Goal: Transaction & Acquisition: Purchase product/service

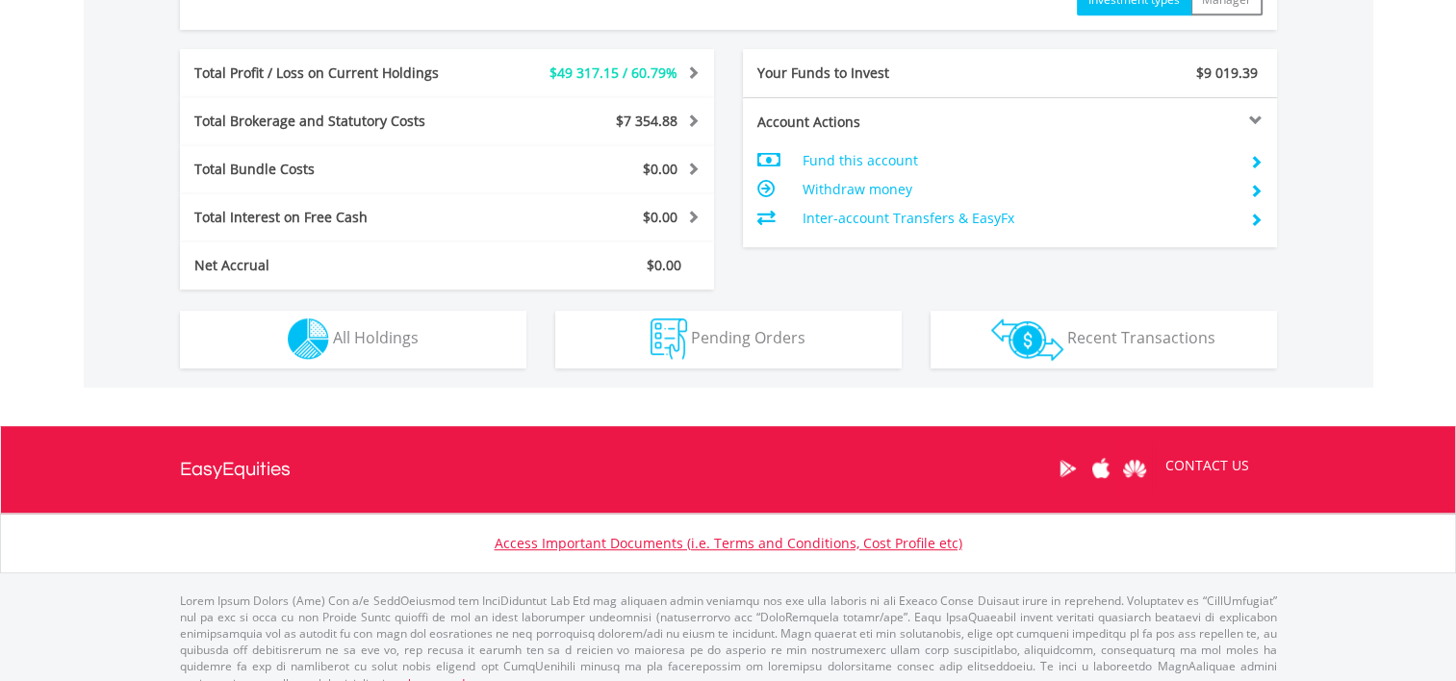
scroll to position [983, 0]
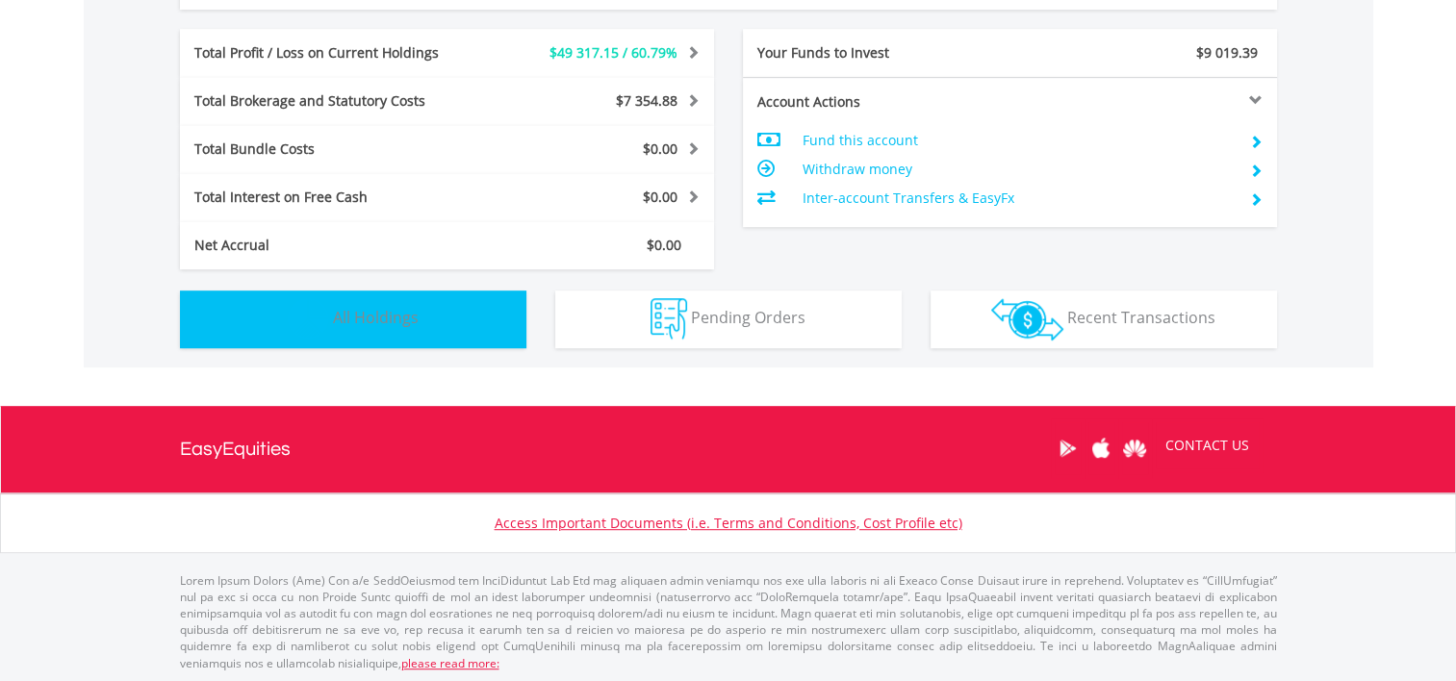
click at [371, 307] on span "All Holdings" at bounding box center [376, 317] width 86 height 21
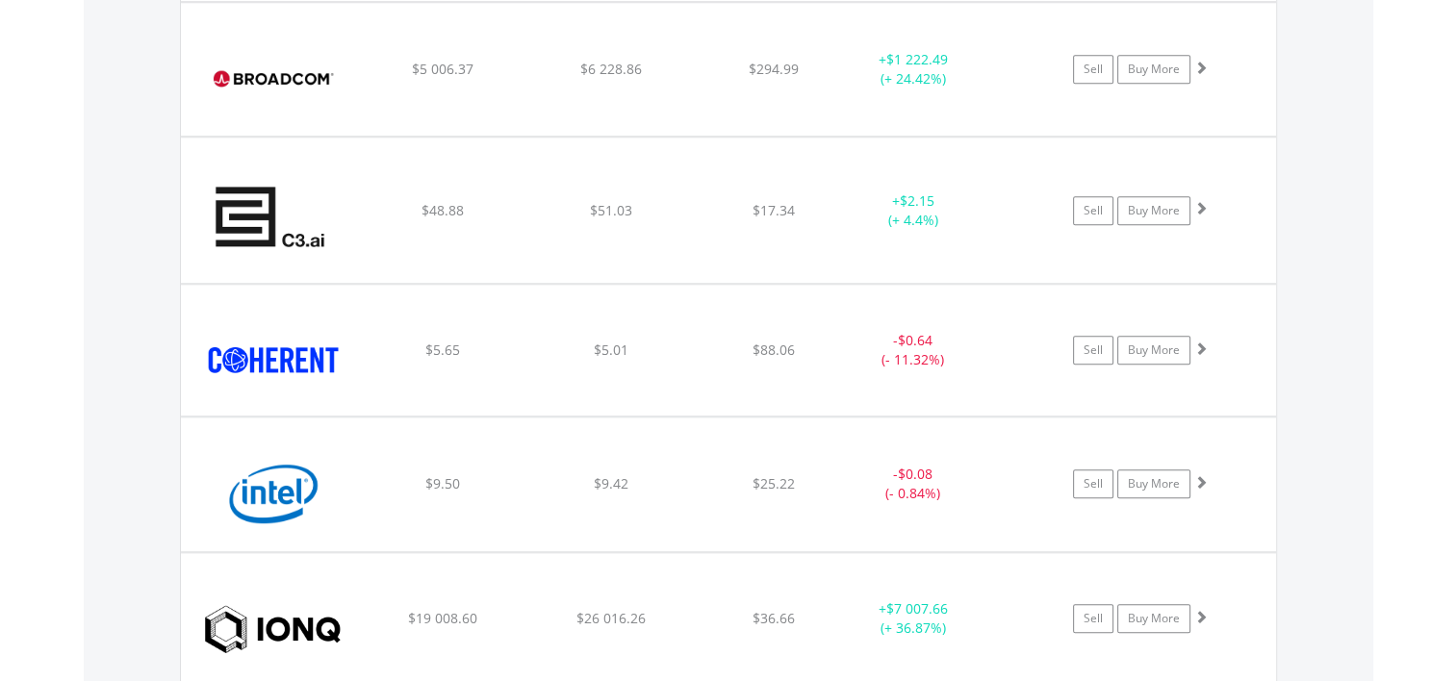
scroll to position [1772, 0]
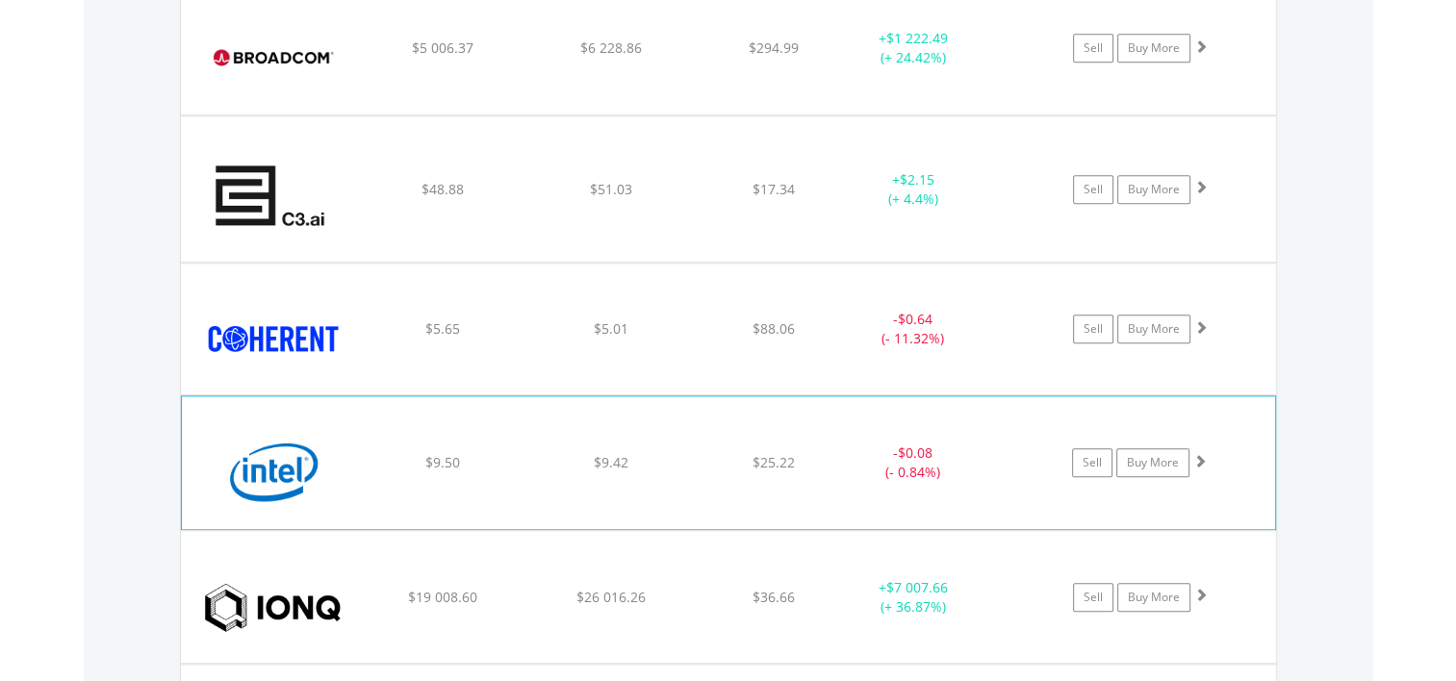
click at [1200, 454] on span at bounding box center [1199, 460] width 13 height 13
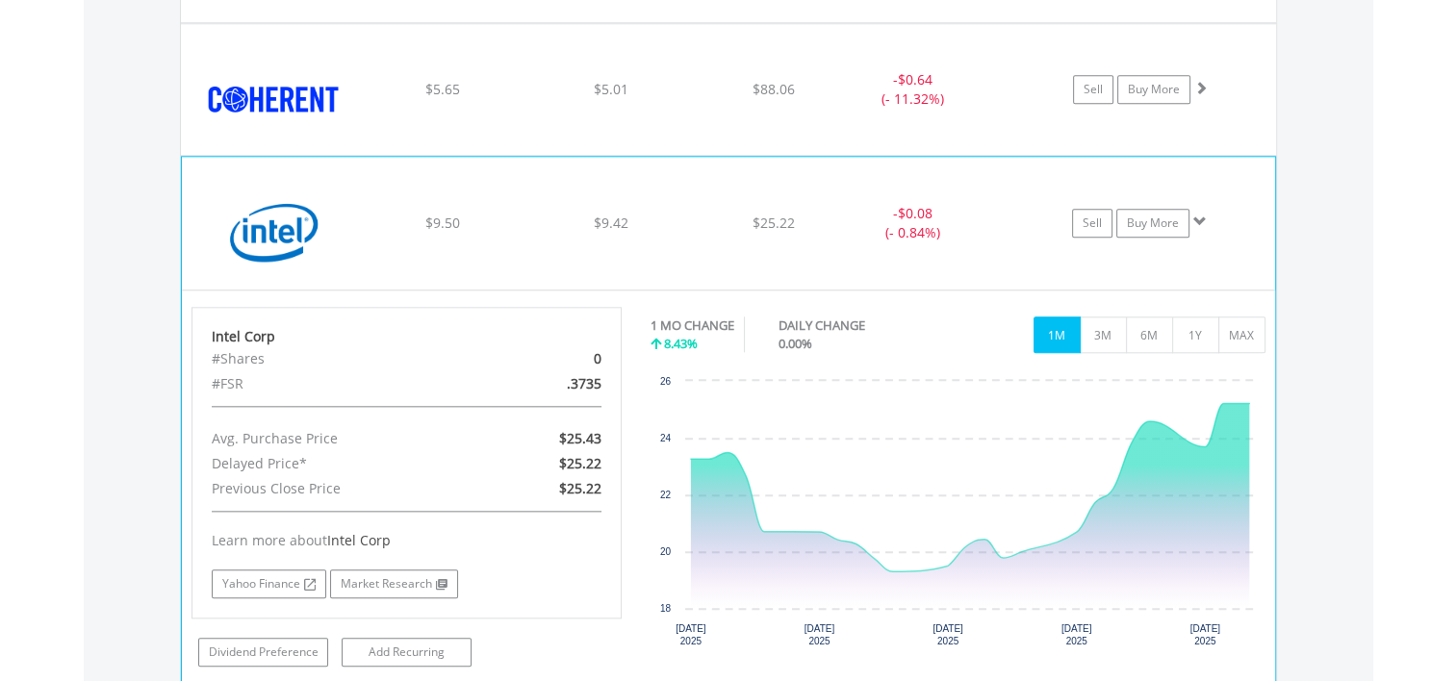
scroll to position [1964, 0]
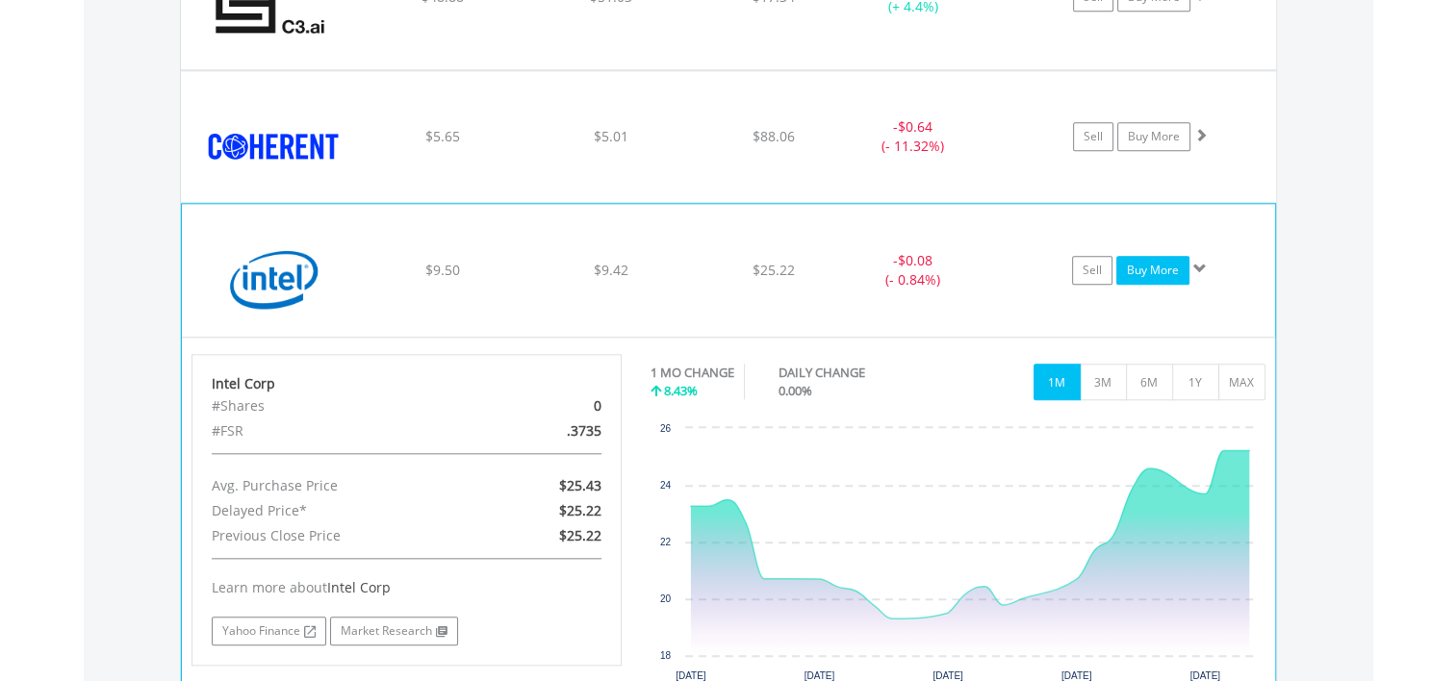
click at [1166, 266] on link "Buy More" at bounding box center [1152, 270] width 73 height 29
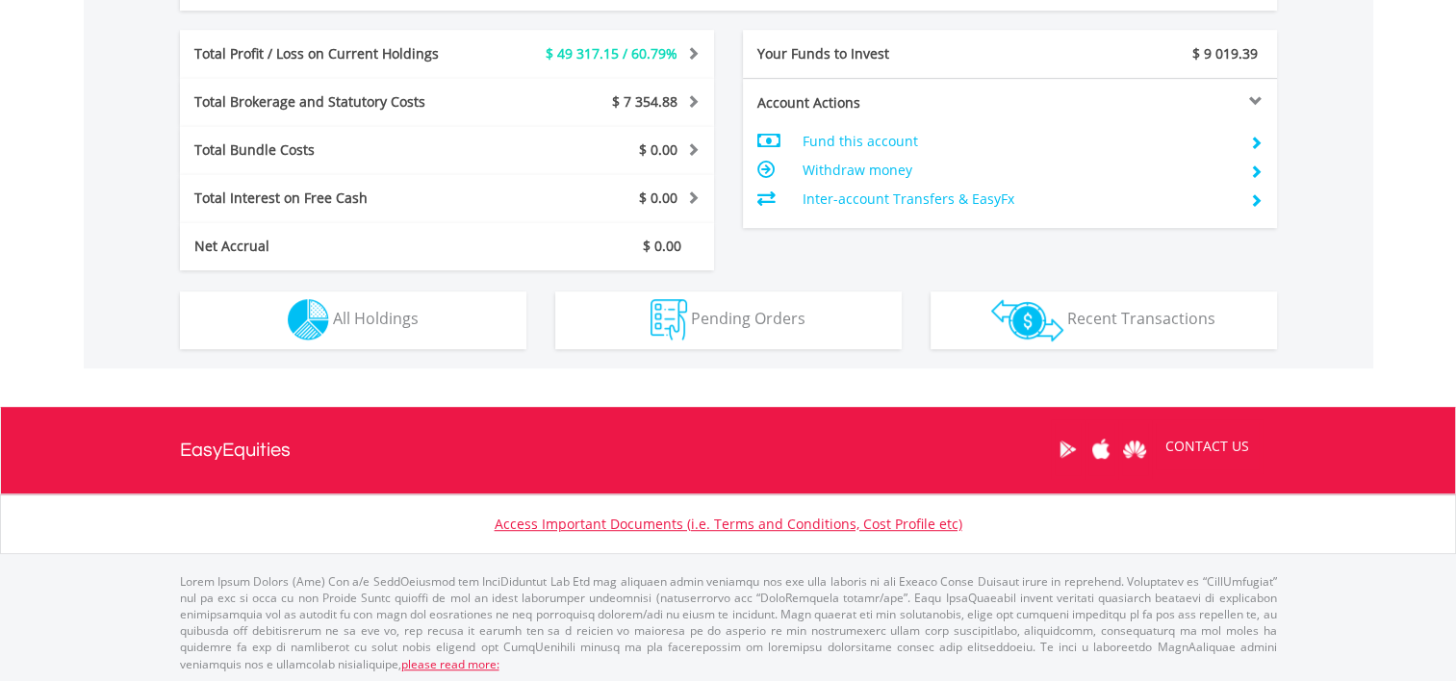
scroll to position [983, 0]
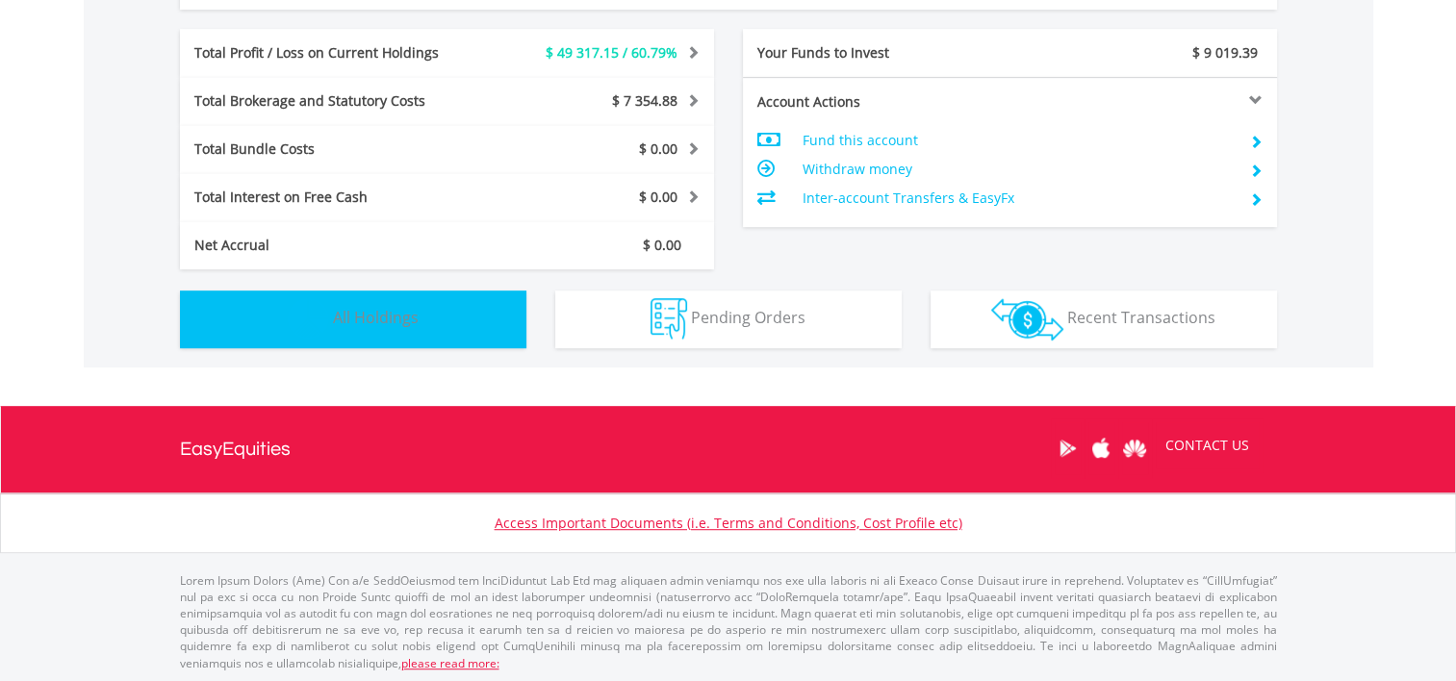
click at [374, 300] on button "Holdings All Holdings" at bounding box center [353, 320] width 346 height 58
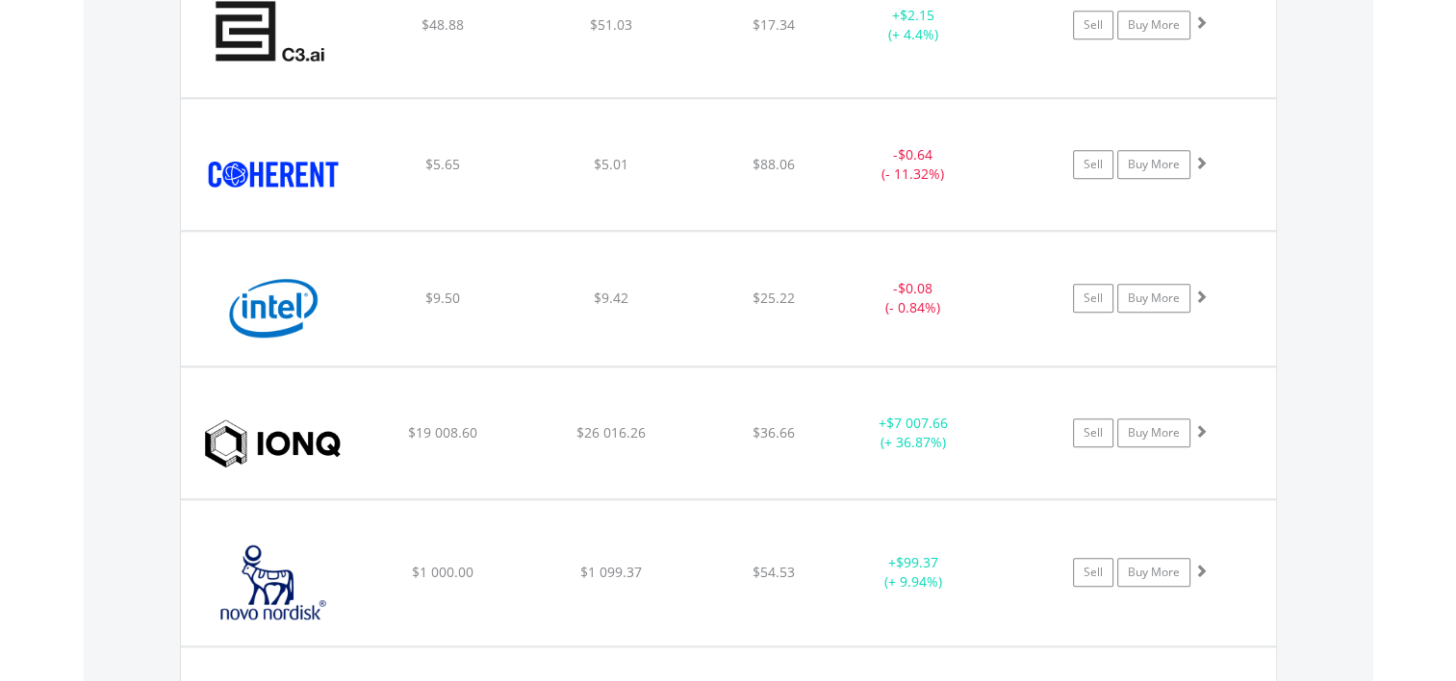
scroll to position [2061, 0]
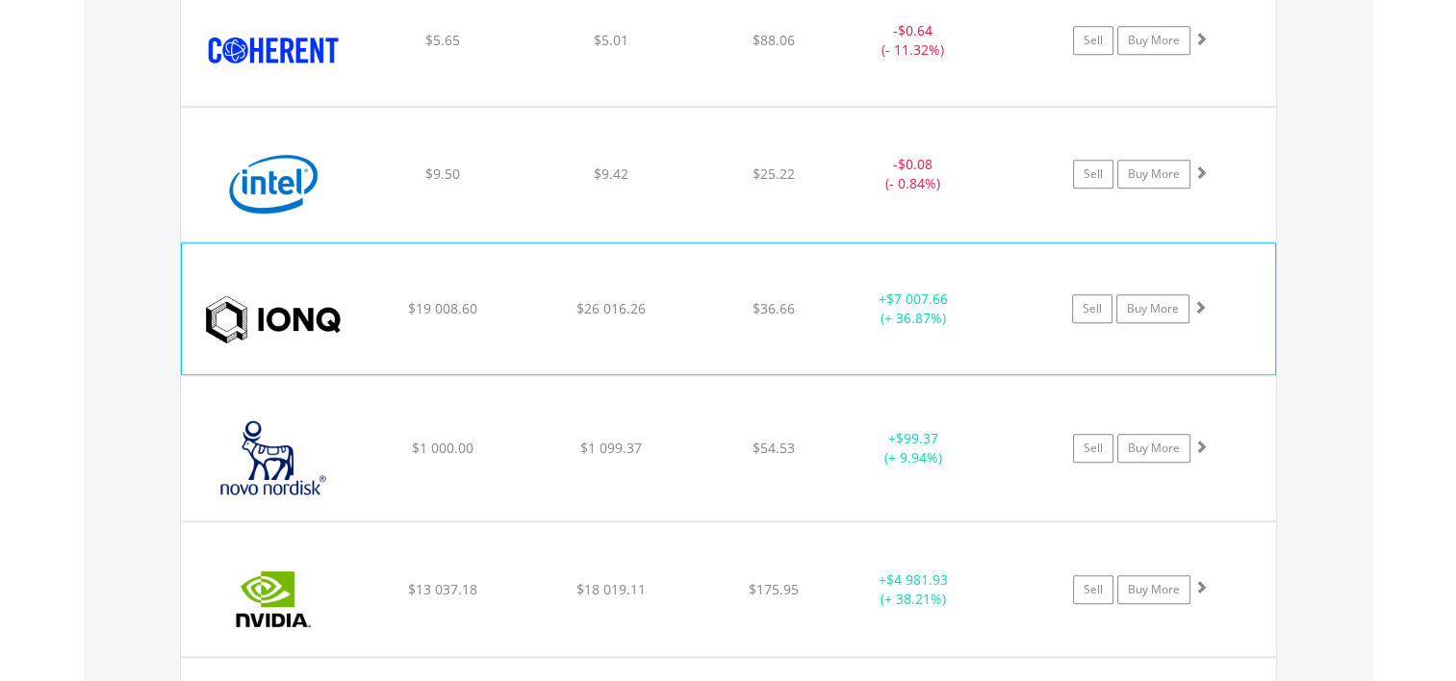
click at [1200, 300] on span at bounding box center [1199, 306] width 13 height 13
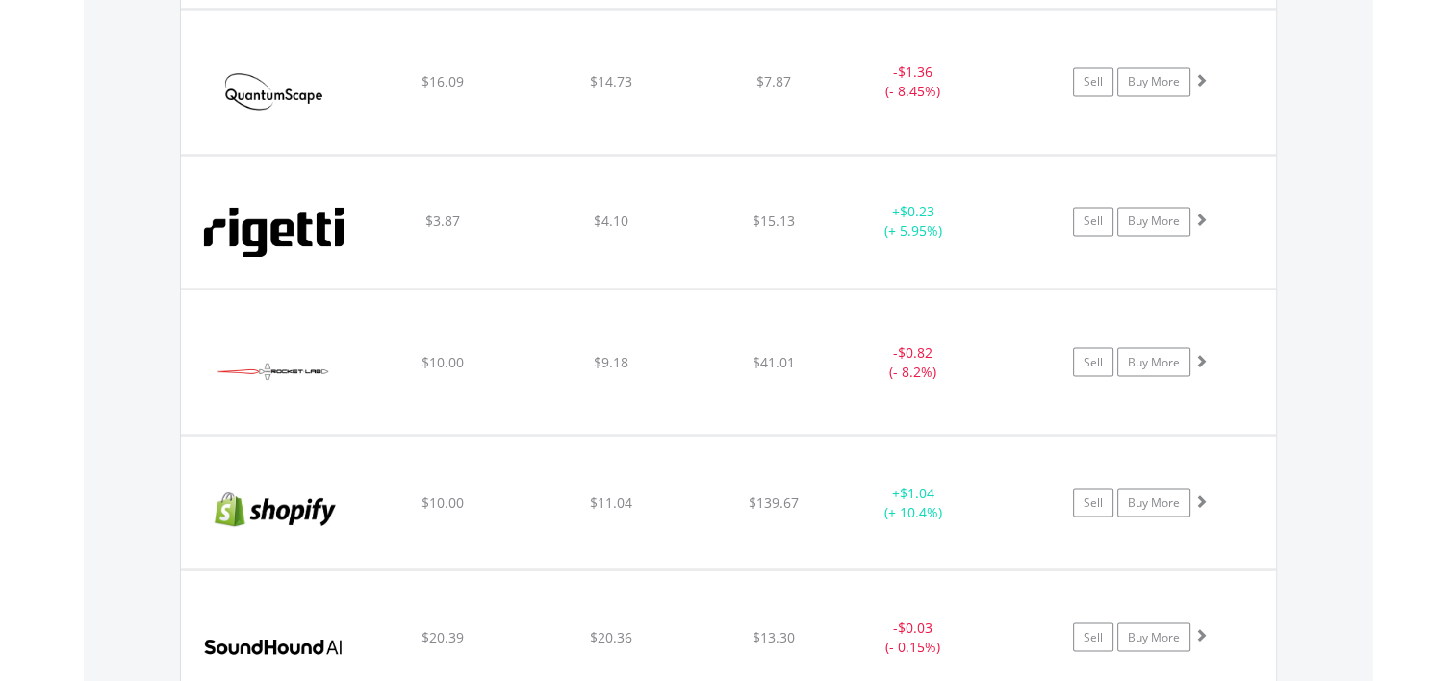
scroll to position [3408, 0]
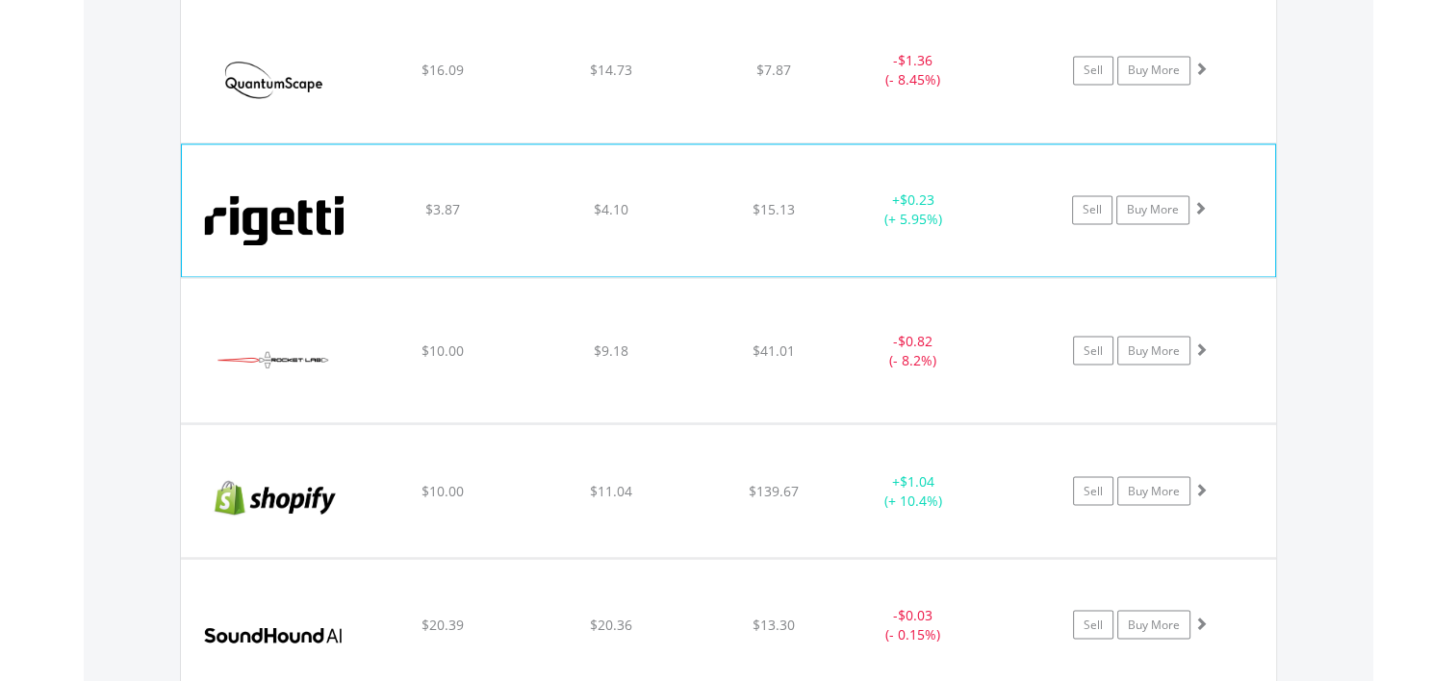
click at [1197, 201] on span at bounding box center [1199, 207] width 13 height 13
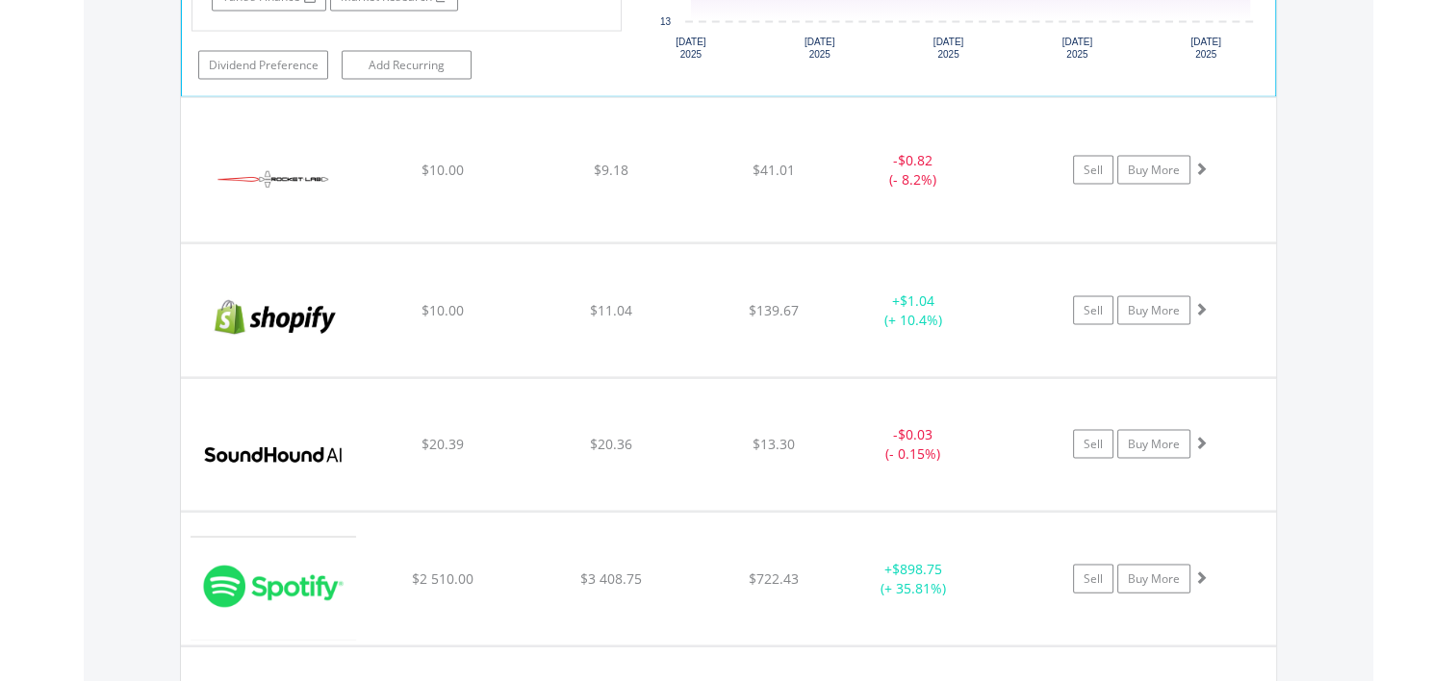
scroll to position [3985, 0]
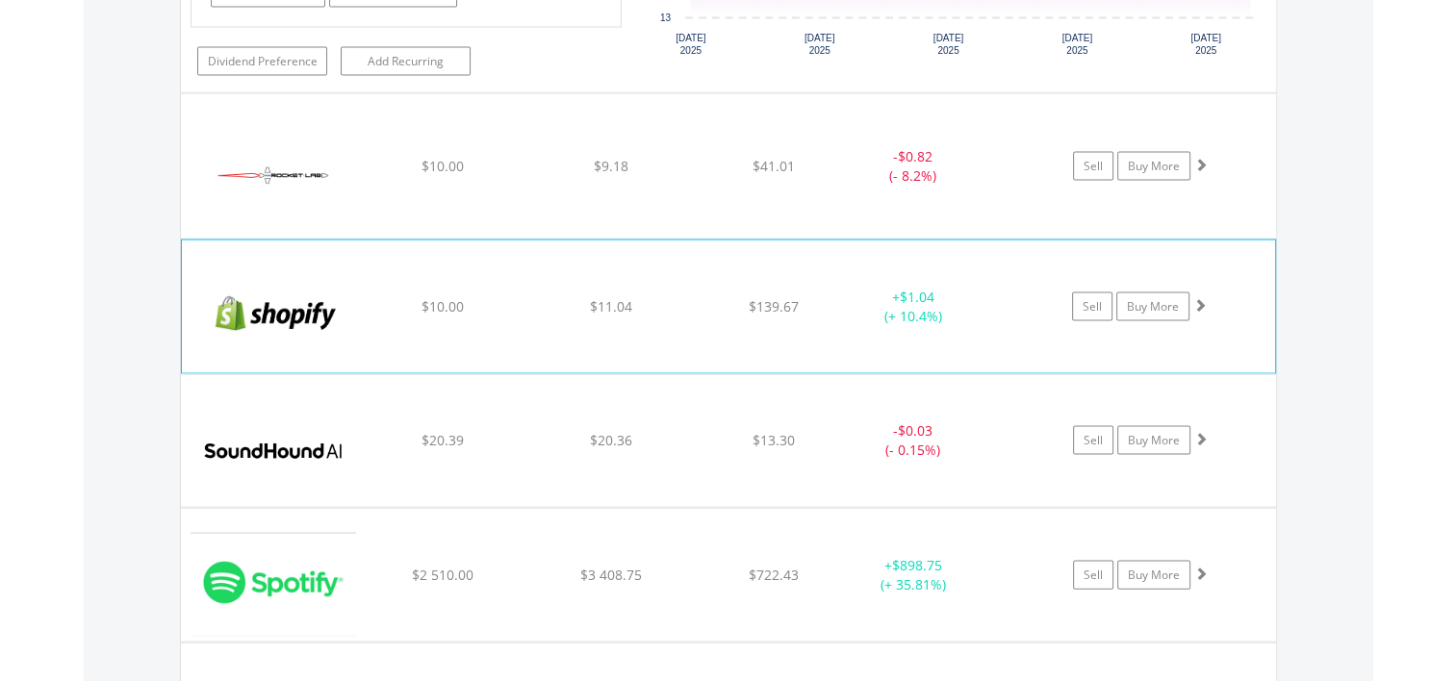
click at [1203, 298] on span at bounding box center [1199, 304] width 13 height 13
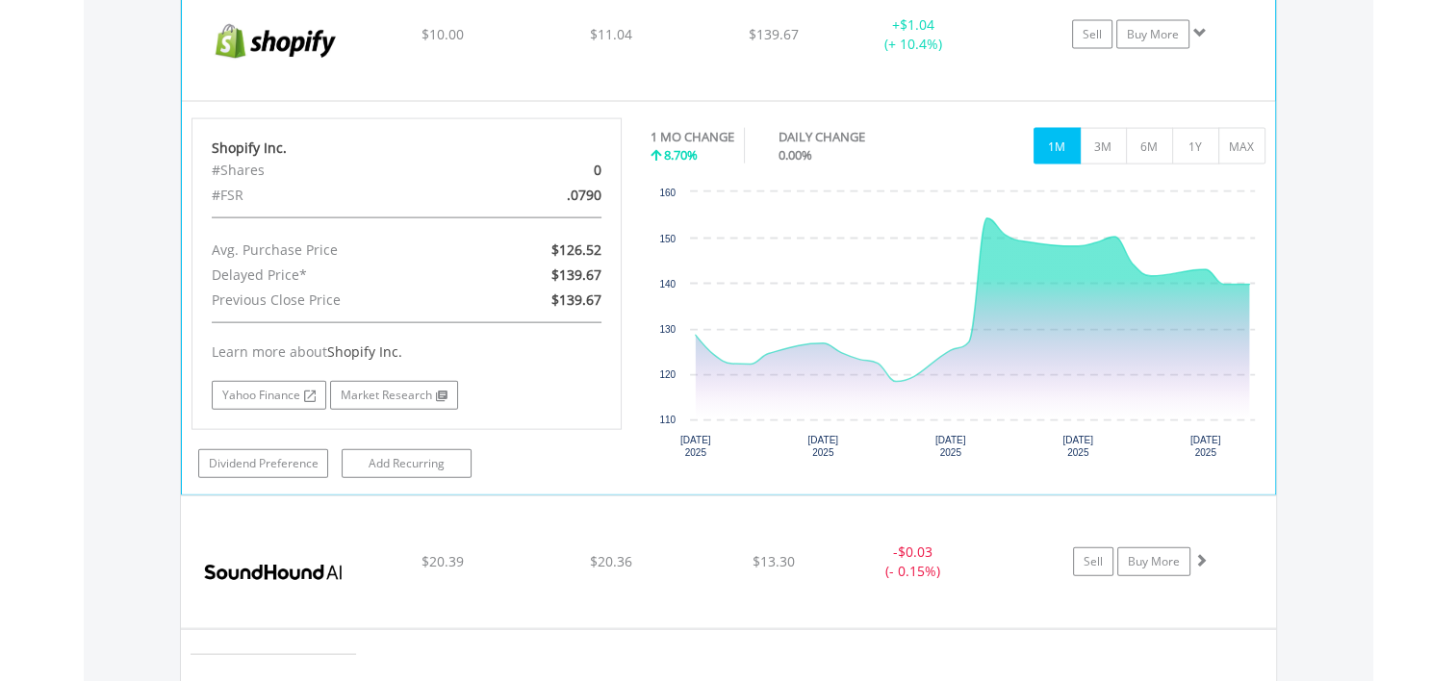
scroll to position [4274, 0]
